Goal: Transaction & Acquisition: Purchase product/service

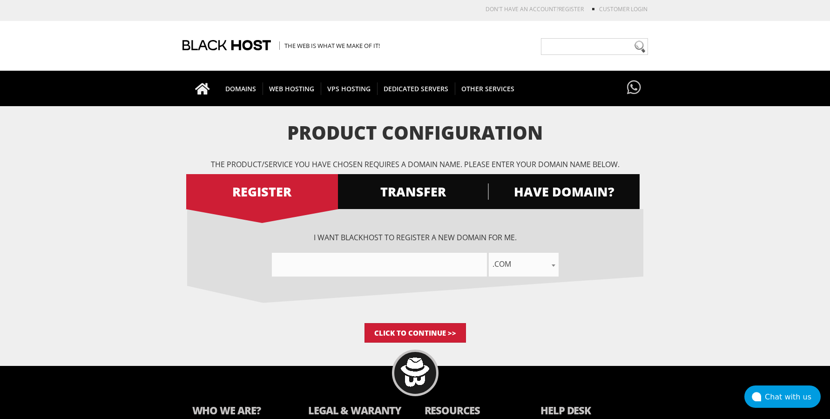
click at [533, 195] on span "HAVE DOMAIN?" at bounding box center [564, 192] width 152 height 16
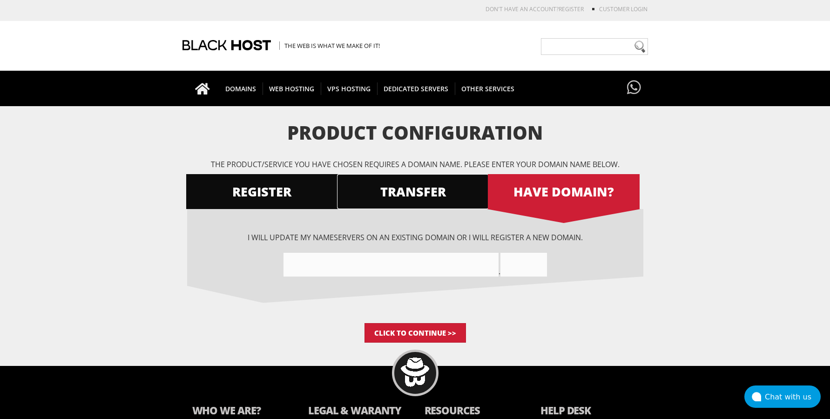
click at [436, 186] on span "TRANSFER" at bounding box center [413, 192] width 152 height 16
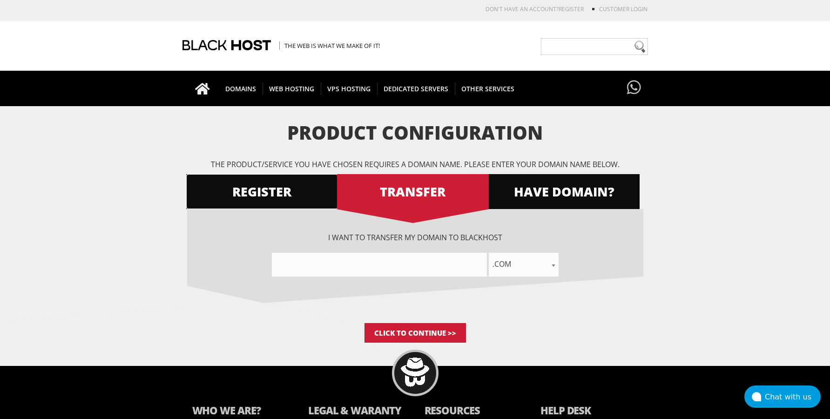
click at [309, 196] on span "REGISTER" at bounding box center [262, 192] width 152 height 16
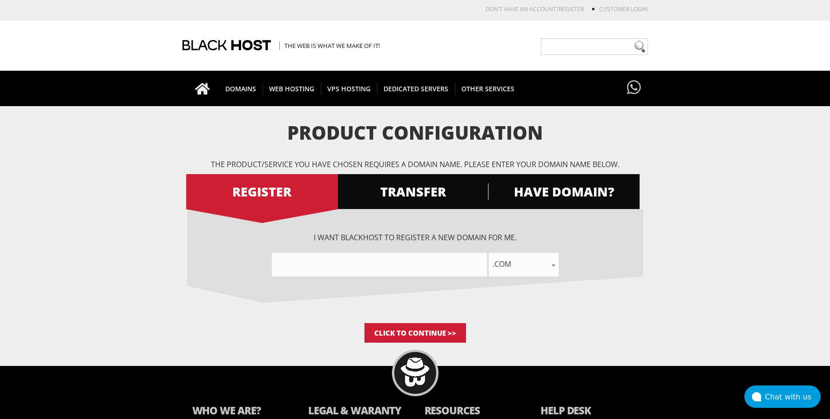
click at [420, 263] on input"] "text" at bounding box center [379, 265] width 215 height 24
click at [548, 269] on span ".com" at bounding box center [524, 264] width 70 height 13
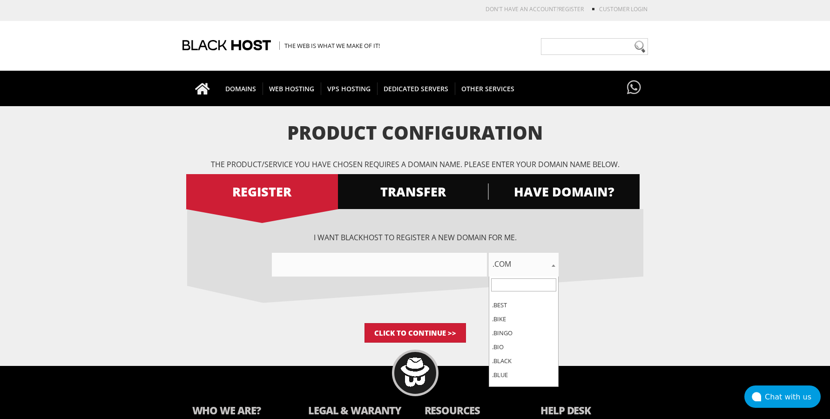
scroll to position [1142, 0]
select select ".business"
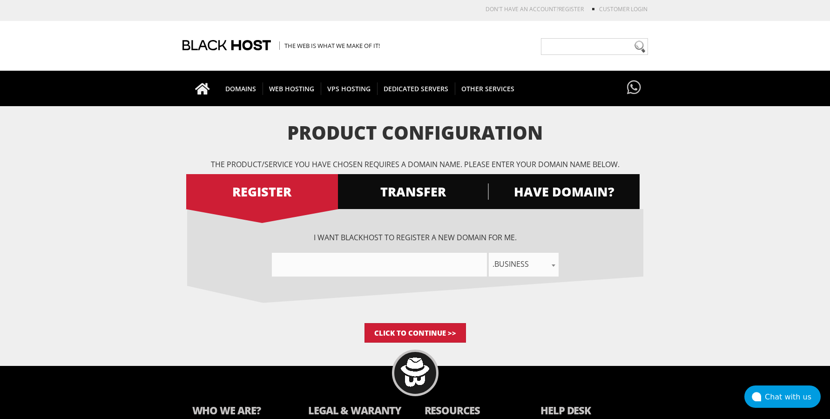
click at [440, 266] on input"] "text" at bounding box center [379, 265] width 215 height 24
type input"] "d"
type input"] "D"
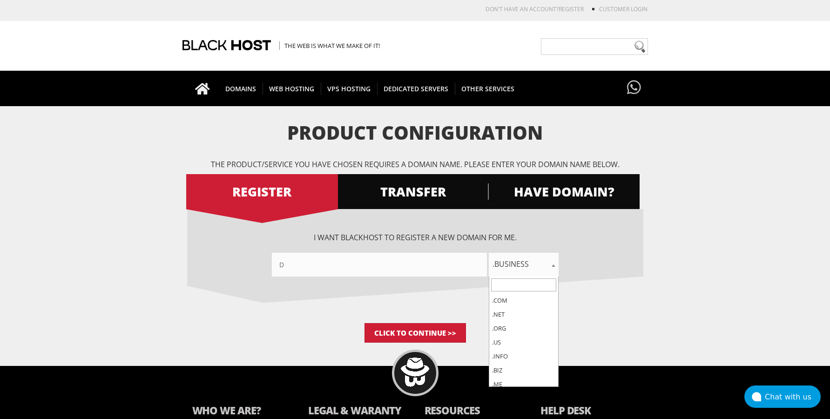
click at [524, 266] on span ".business" at bounding box center [524, 264] width 70 height 13
select select ".education"
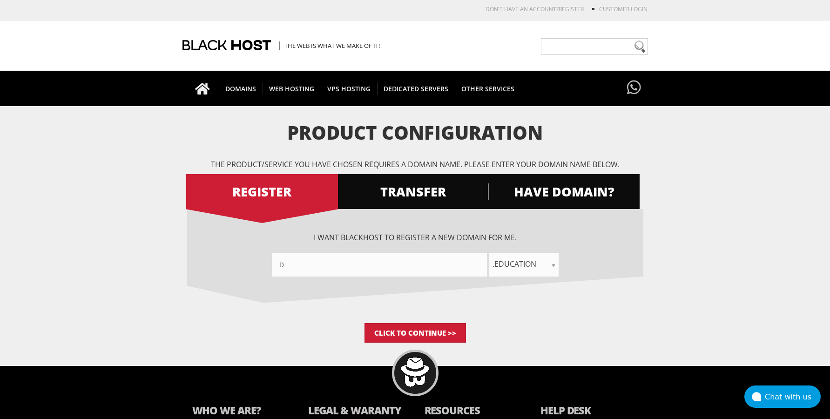
drag, startPoint x: 428, startPoint y: 258, endPoint x: 231, endPoint y: 266, distance: 197.6
click at [272, 266] on input"] "D" at bounding box center [379, 265] width 215 height 24
type input"] "I"
type input"] "H"
type input"] "S"
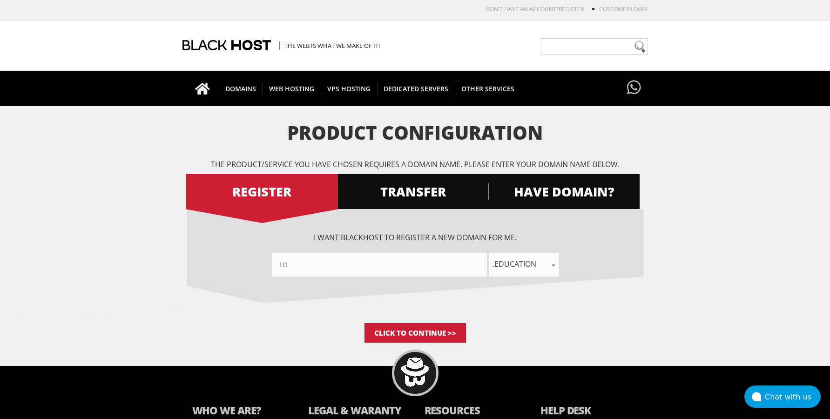
type input"] "L"
type input"] "LILUSELESSTEST"
drag, startPoint x: 394, startPoint y: 334, endPoint x: 527, endPoint y: 266, distance: 150.0
click at [526, 268] on div "Product Configuration The product/service you have chosen requires a domain nam…" at bounding box center [415, 232] width 456 height 220
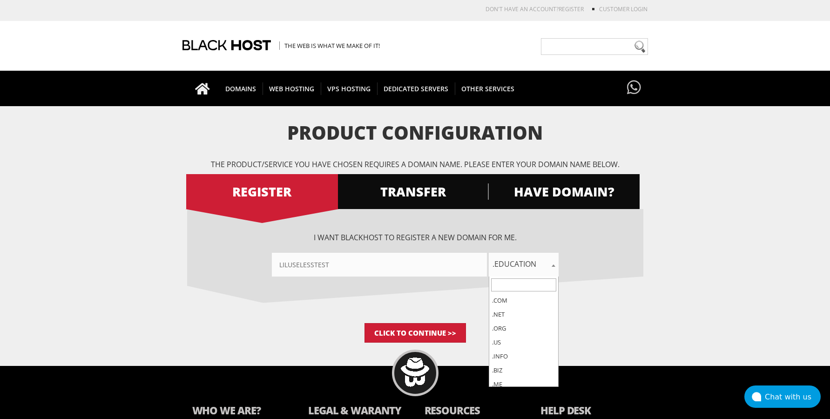
click at [528, 261] on span ".education" at bounding box center [524, 264] width 70 height 13
select select ".ink"
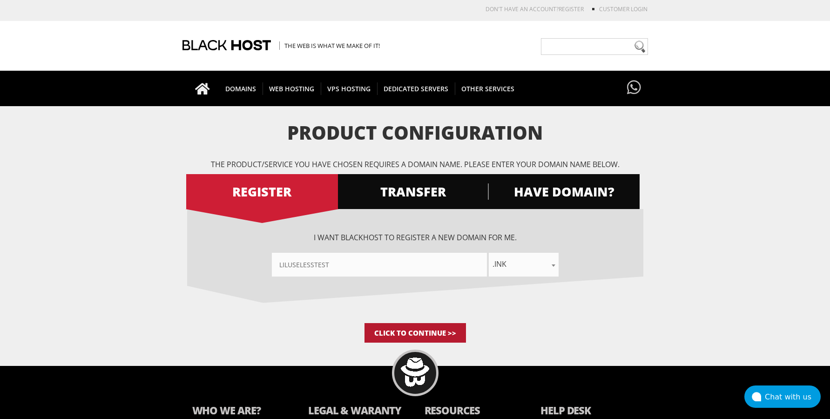
click at [433, 329] on input "Click to Continue >>" at bounding box center [416, 333] width 102 height 20
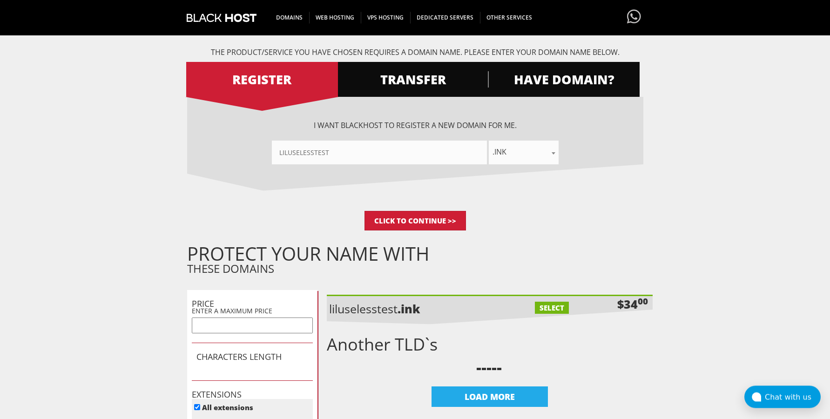
scroll to position [95, 0]
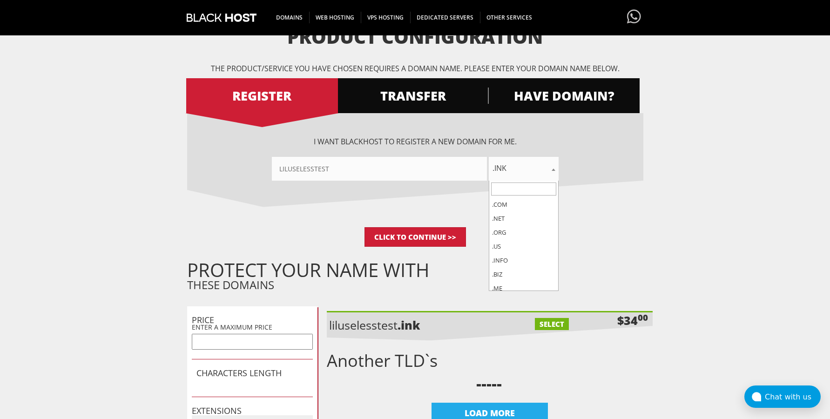
click at [534, 169] on span ".ink" at bounding box center [524, 168] width 70 height 13
drag, startPoint x: 517, startPoint y: 253, endPoint x: 482, endPoint y: 242, distance: 36.8
select select ".xyz"
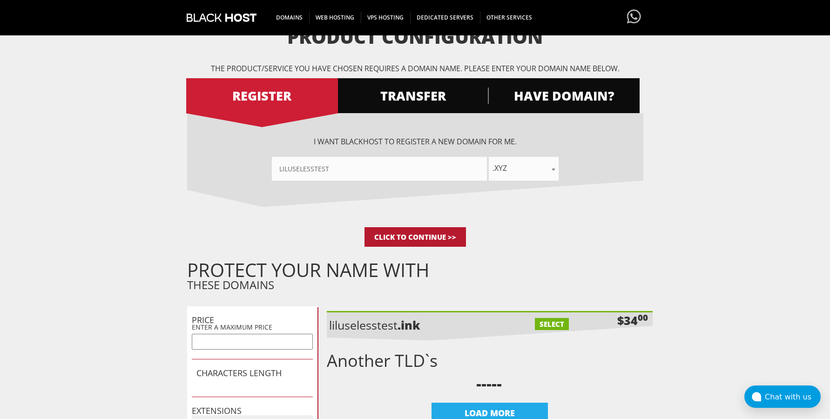
click at [435, 235] on input "Click to Continue >>" at bounding box center [416, 237] width 102 height 20
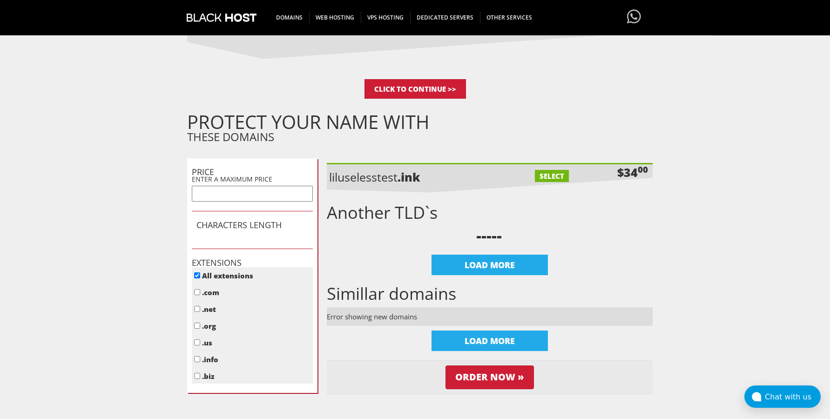
scroll to position [190, 0]
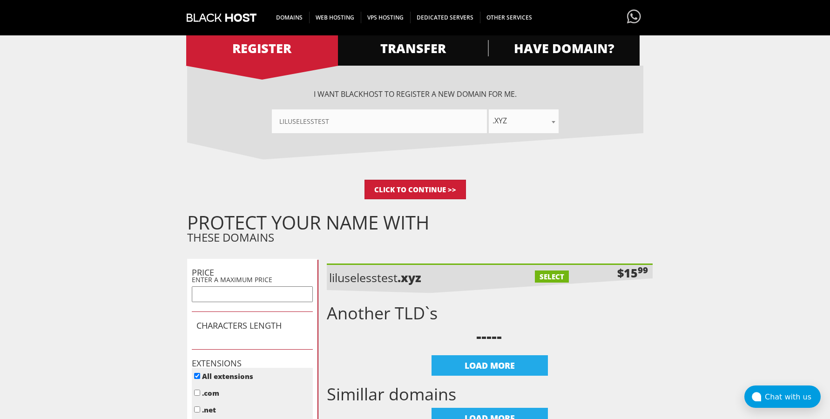
scroll to position [333, 0]
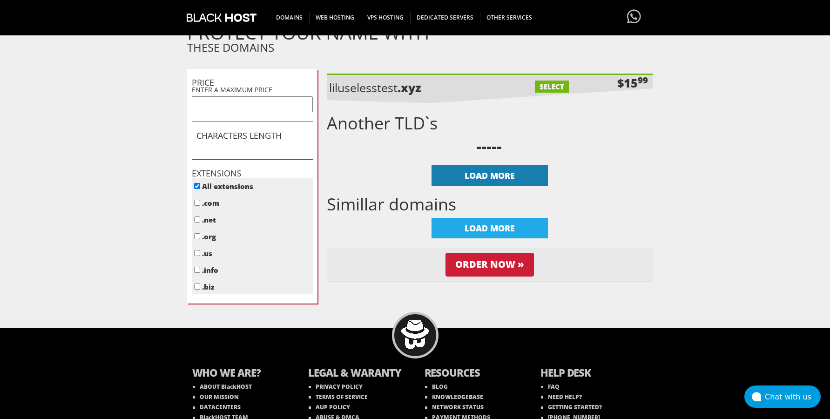
click at [510, 175] on div "LOAD MORE" at bounding box center [490, 175] width 116 height 20
click at [548, 84] on label "SELECT" at bounding box center [552, 87] width 34 height 12
checkbox input "true"
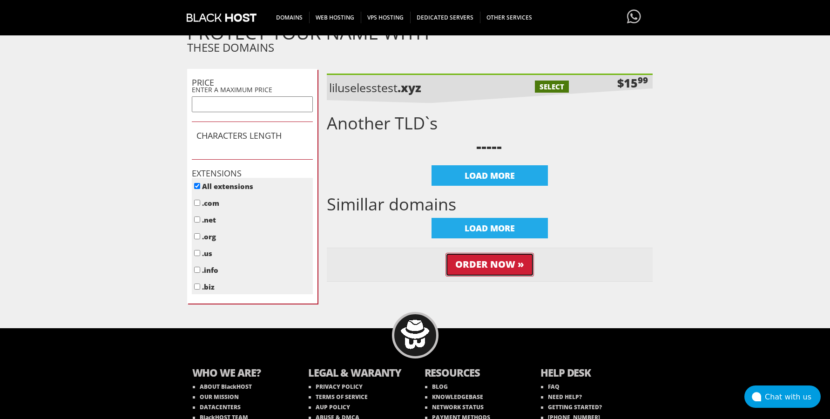
click at [503, 264] on input "Order Now »" at bounding box center [490, 265] width 88 height 24
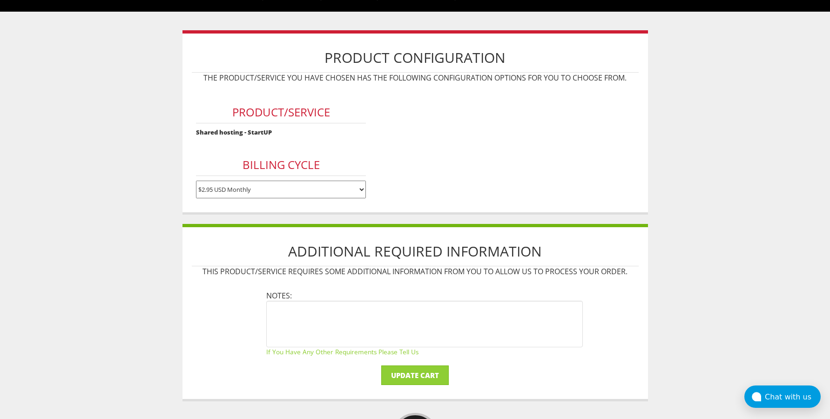
scroll to position [95, 0]
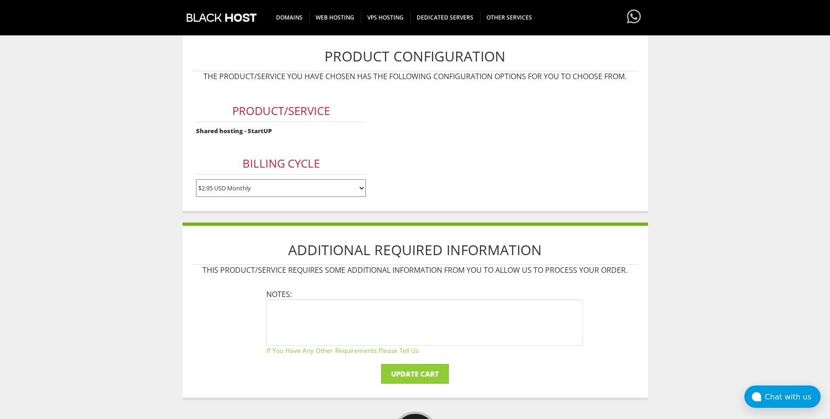
click at [196, 179] on select "$2.95 USD Monthly $29.95 USD Annually $59.90 USD Biennially" at bounding box center [281, 188] width 170 height 18
click at [320, 182] on select "$2.95 USD Monthly $29.95 USD Annually $59.90 USD Biennially" at bounding box center [281, 188] width 170 height 18
click at [196, 179] on select "$2.95 USD Monthly $29.95 USD Annually $59.90 USD Biennially" at bounding box center [281, 188] width 170 height 18
click option "$2.95 USD Monthly" at bounding box center [0, 0] width 0 height 0
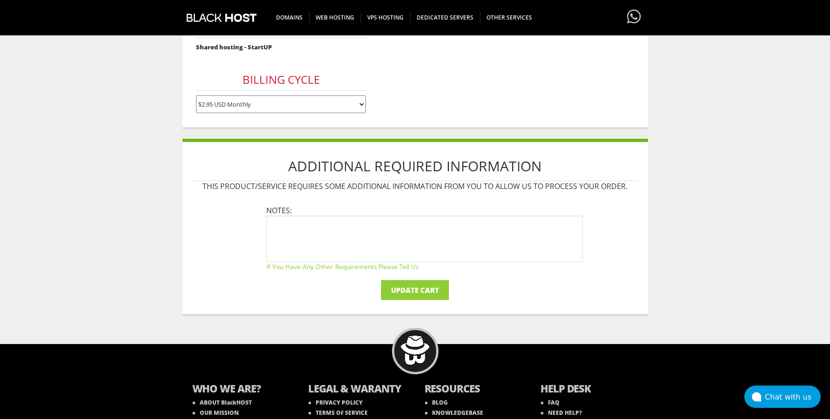
scroll to position [237, 0]
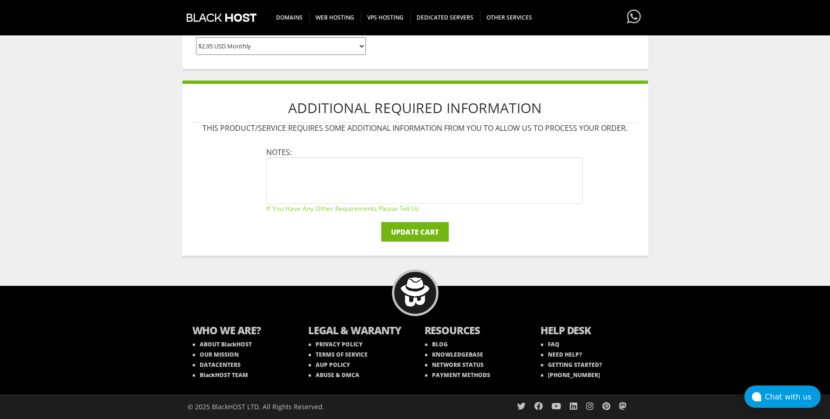
click at [425, 228] on input "Update Cart" at bounding box center [415, 232] width 68 height 20
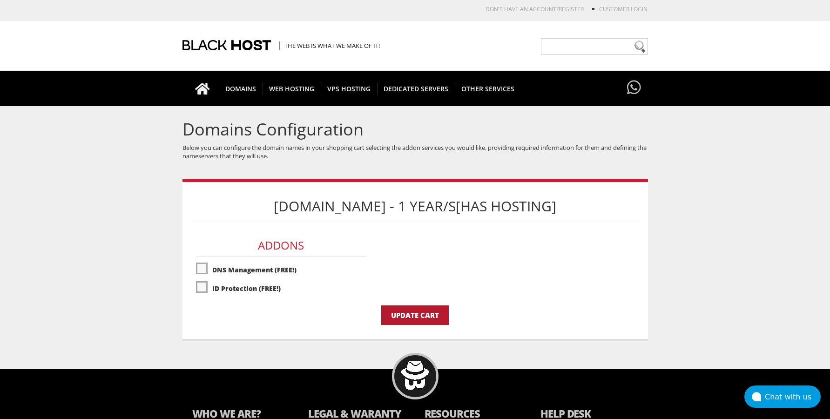
click at [425, 322] on input "Update Cart" at bounding box center [415, 316] width 68 height 20
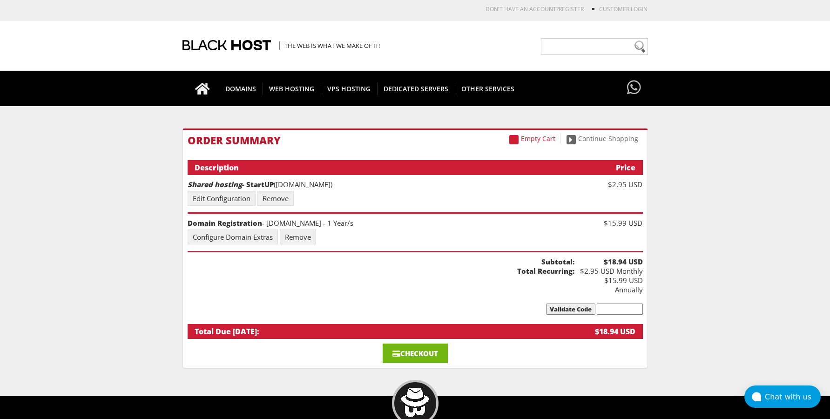
click at [422, 349] on link "Checkout" at bounding box center [415, 354] width 65 height 20
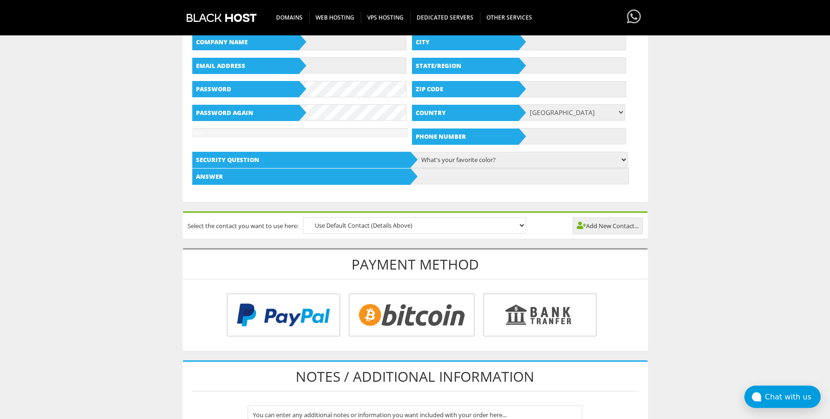
scroll to position [238, 0]
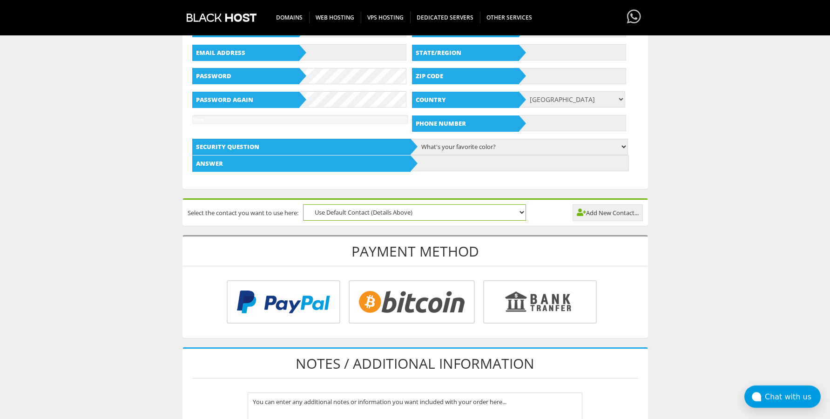
click at [303, 204] on select "Use Default Contact (Details Above)" at bounding box center [414, 212] width 223 height 16
click at [475, 211] on select "Use Default Contact (Details Above)" at bounding box center [414, 212] width 223 height 16
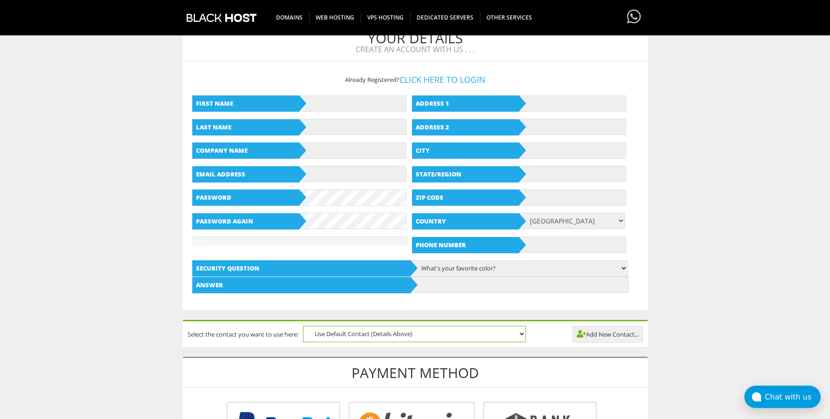
scroll to position [95, 0]
